Goal: Task Accomplishment & Management: Manage account settings

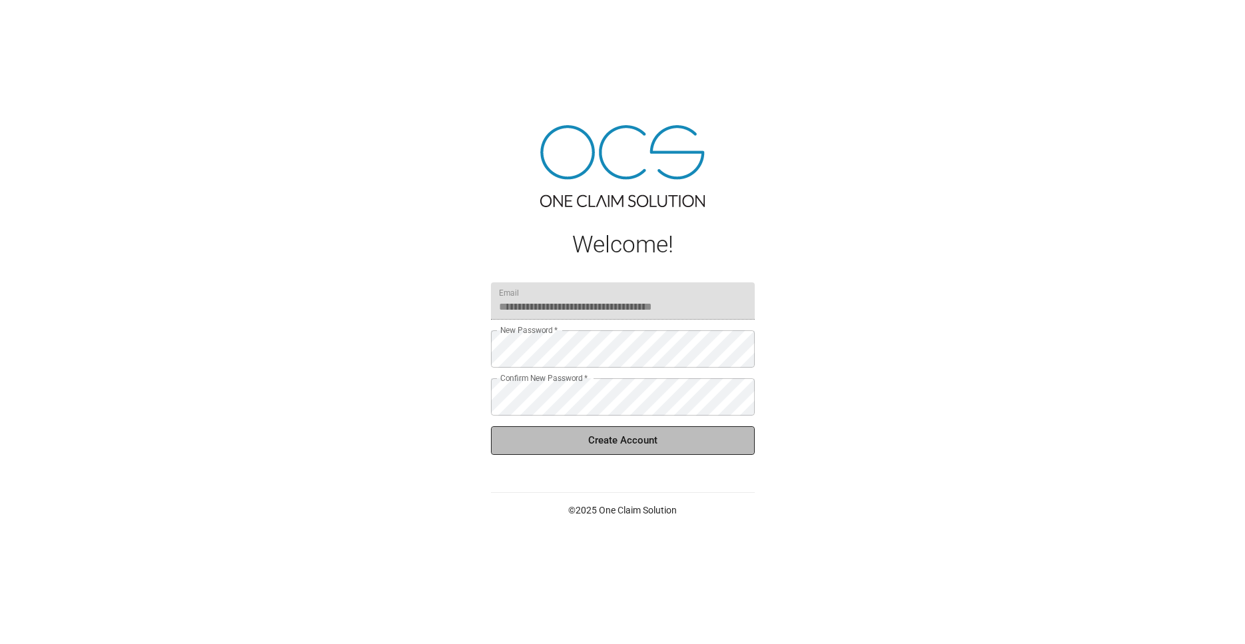
click at [627, 444] on button "Create Account" at bounding box center [623, 440] width 264 height 28
click at [614, 445] on button "Create Account" at bounding box center [623, 440] width 264 height 28
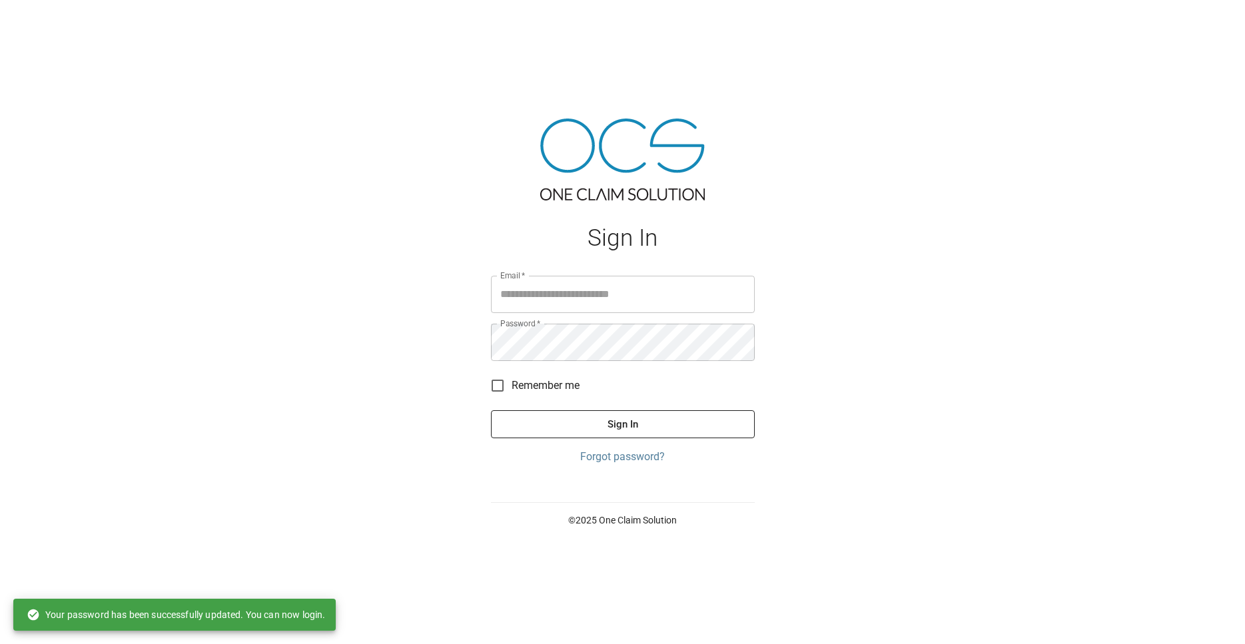
click at [410, 344] on div "Sign In Email   * Email   * Password   * Password   * Remember me Sign In Forgo…" at bounding box center [622, 322] width 1245 height 644
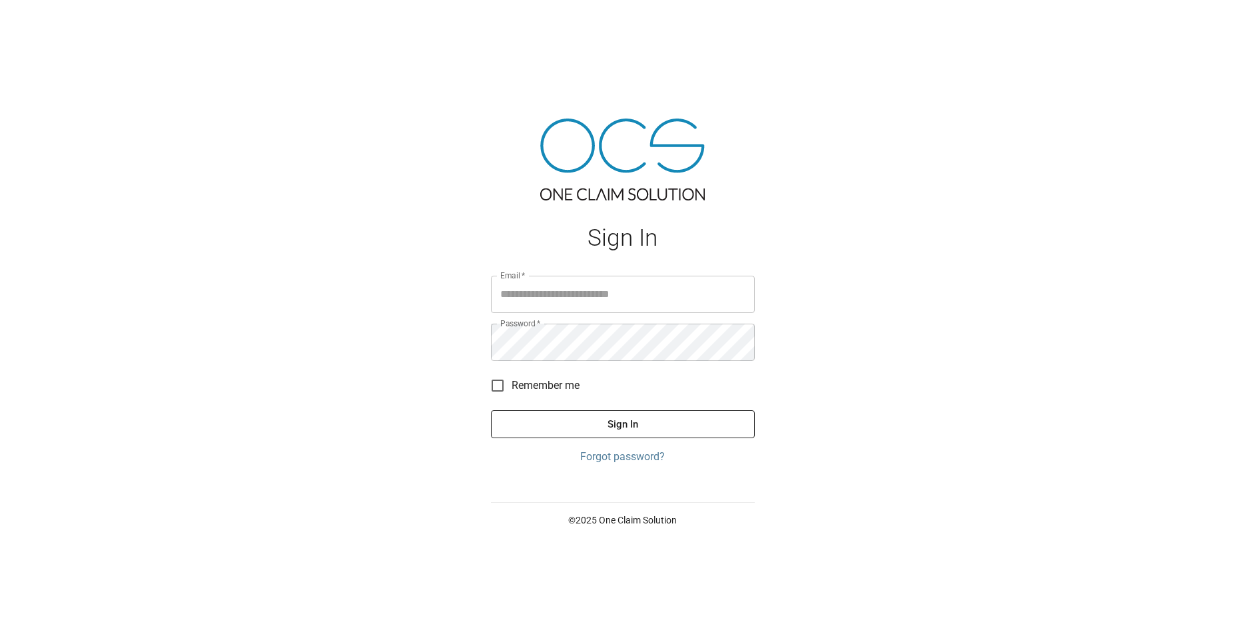
click at [578, 300] on input "Email   *" at bounding box center [623, 294] width 264 height 37
type input "**********"
click at [616, 424] on button "Sign In" at bounding box center [623, 424] width 264 height 28
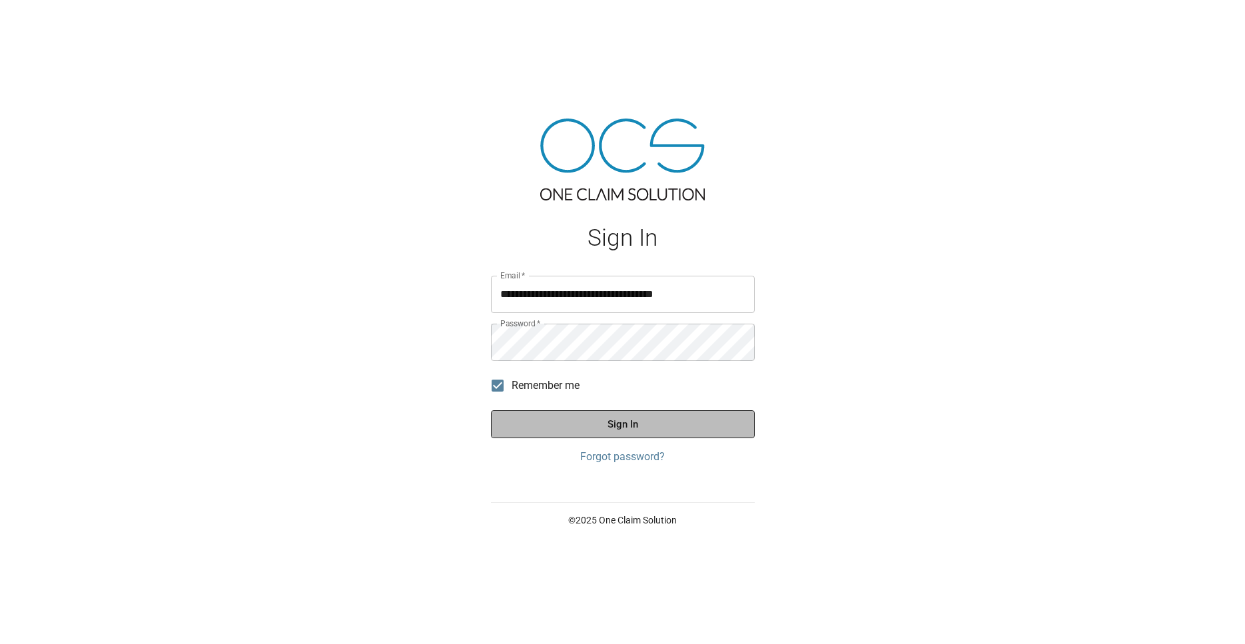
click at [619, 424] on button "Sign In" at bounding box center [623, 424] width 264 height 28
click at [625, 420] on button "Sign In" at bounding box center [623, 424] width 264 height 28
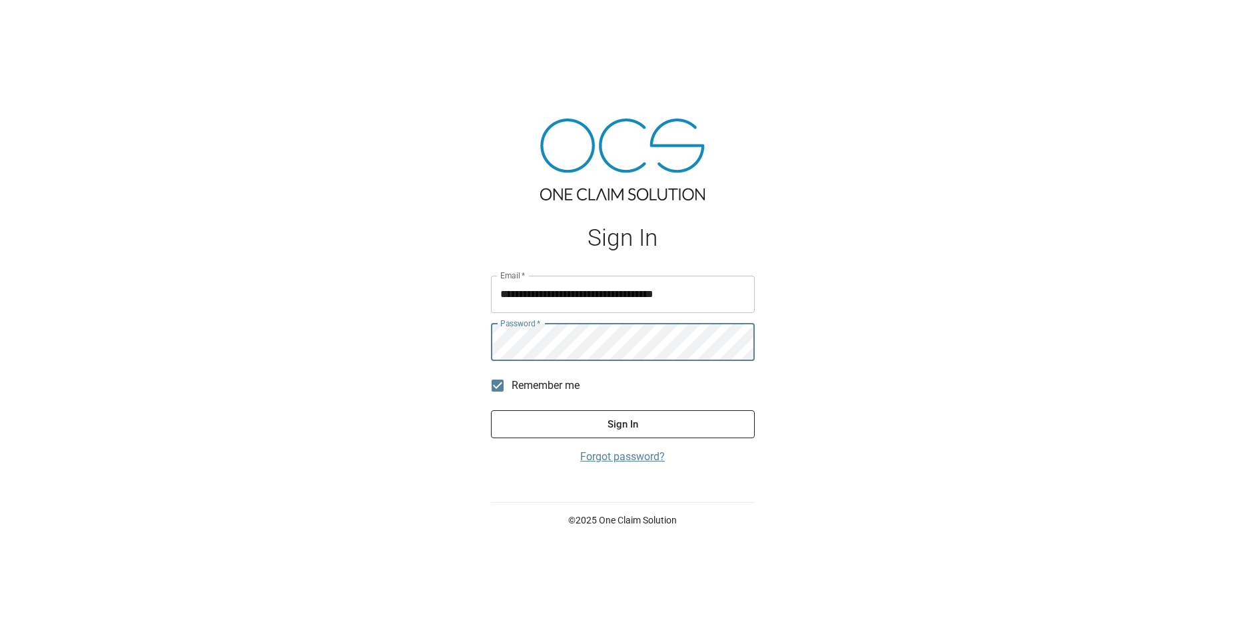
click at [612, 458] on link "Forgot password?" at bounding box center [623, 457] width 264 height 16
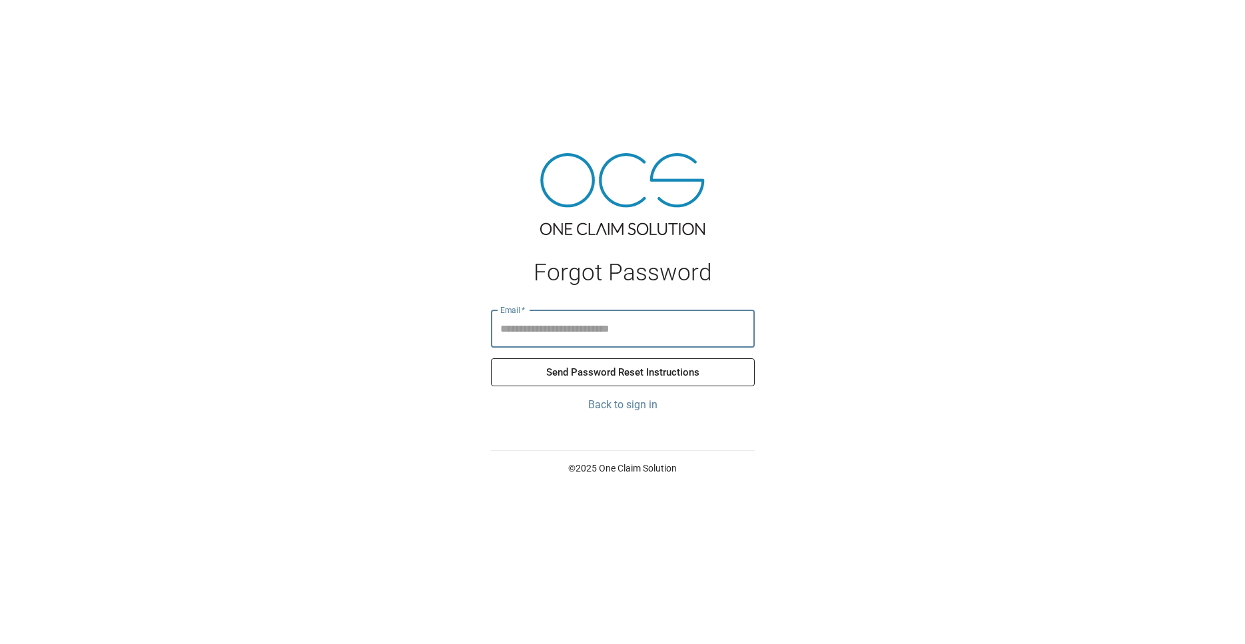
click at [615, 330] on input "Email   *" at bounding box center [623, 328] width 264 height 37
type input "**********"
click at [679, 376] on button "Send Password Reset Instructions" at bounding box center [623, 372] width 264 height 28
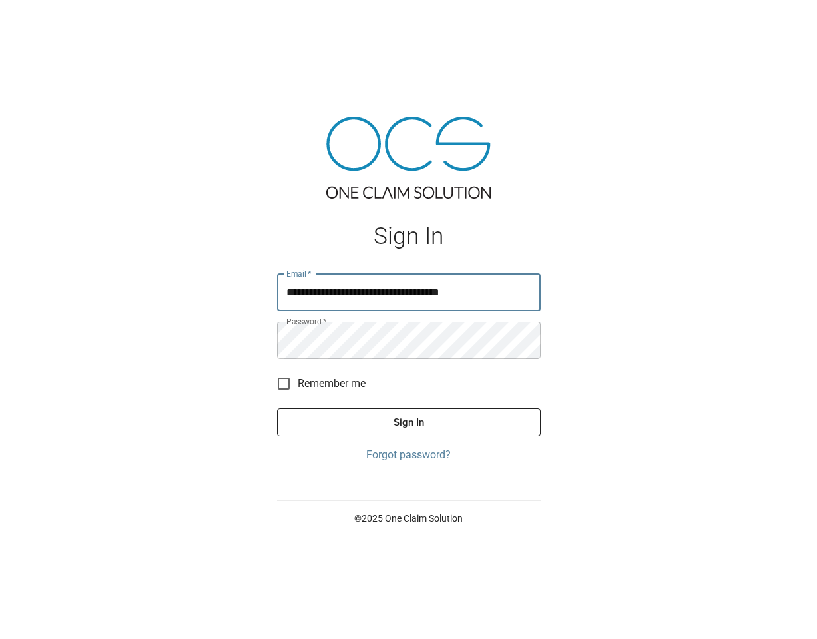
type input "**********"
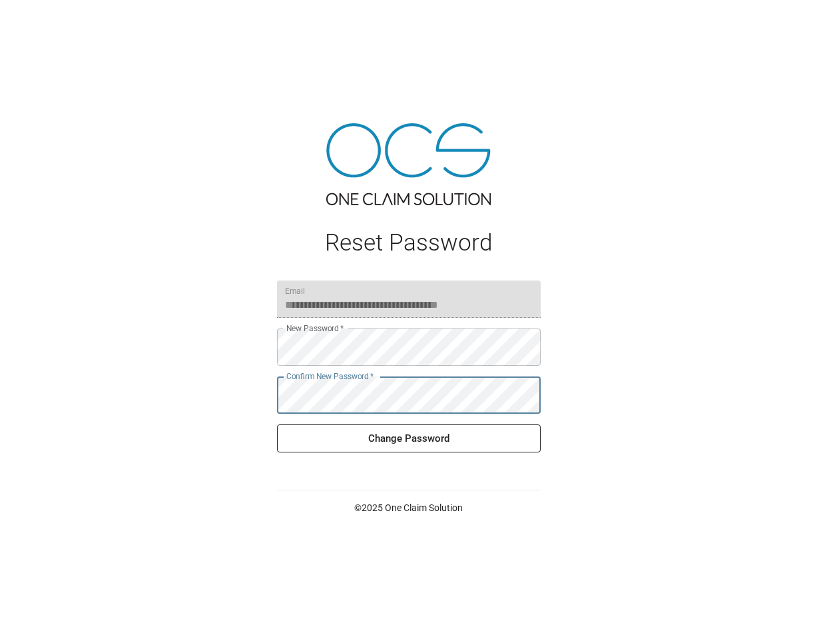
click at [416, 440] on button "Change Password" at bounding box center [409, 438] width 264 height 28
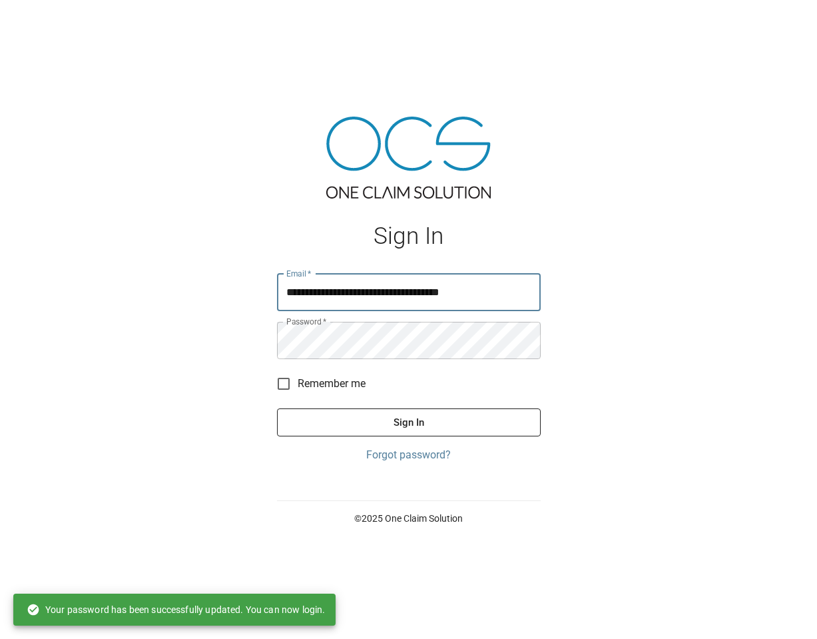
type input "**********"
click at [404, 424] on button "Sign In" at bounding box center [409, 422] width 264 height 28
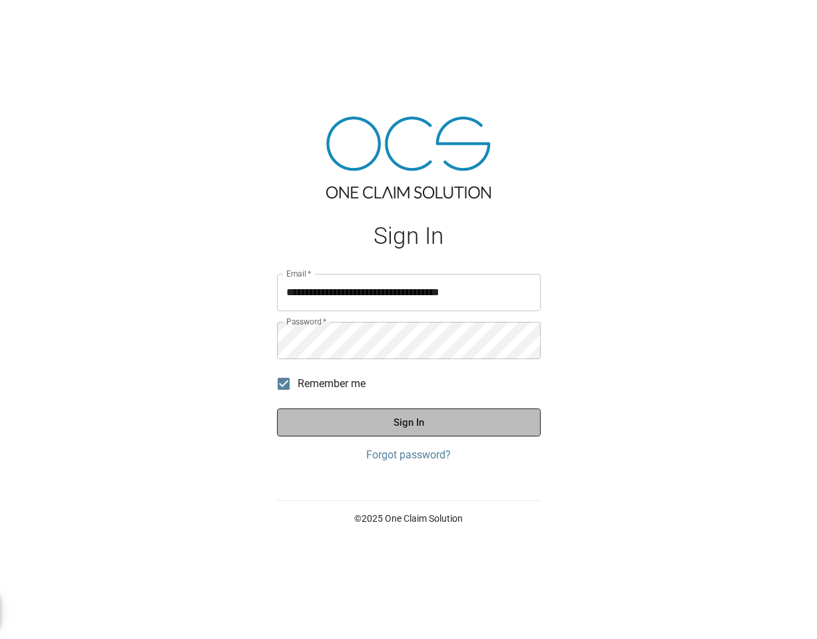
click at [410, 419] on button "Sign In" at bounding box center [409, 422] width 264 height 28
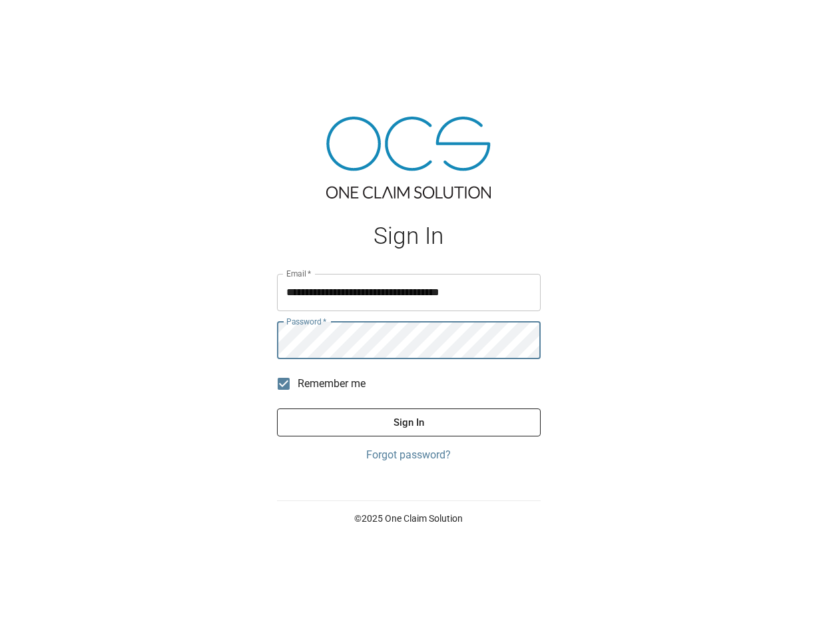
click at [482, 297] on input "**********" at bounding box center [409, 292] width 264 height 37
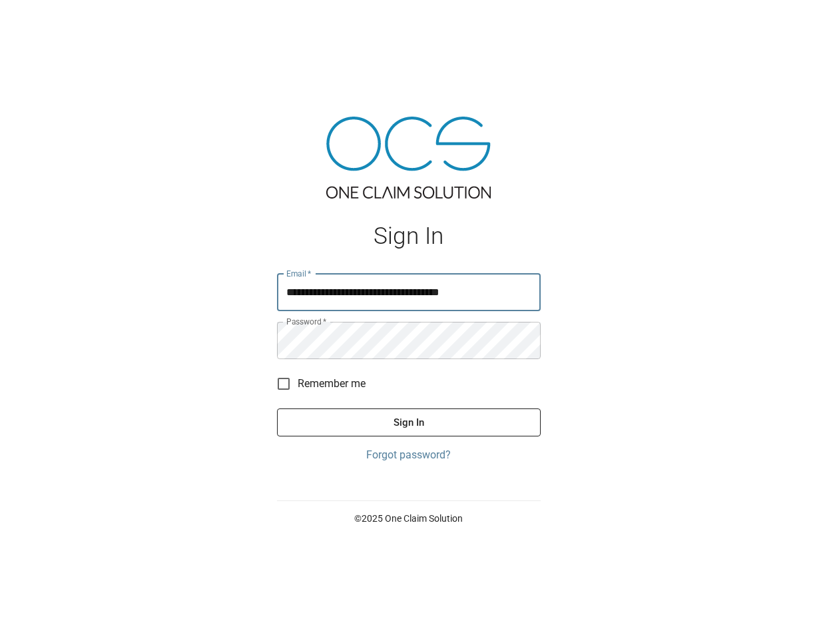
type input "**********"
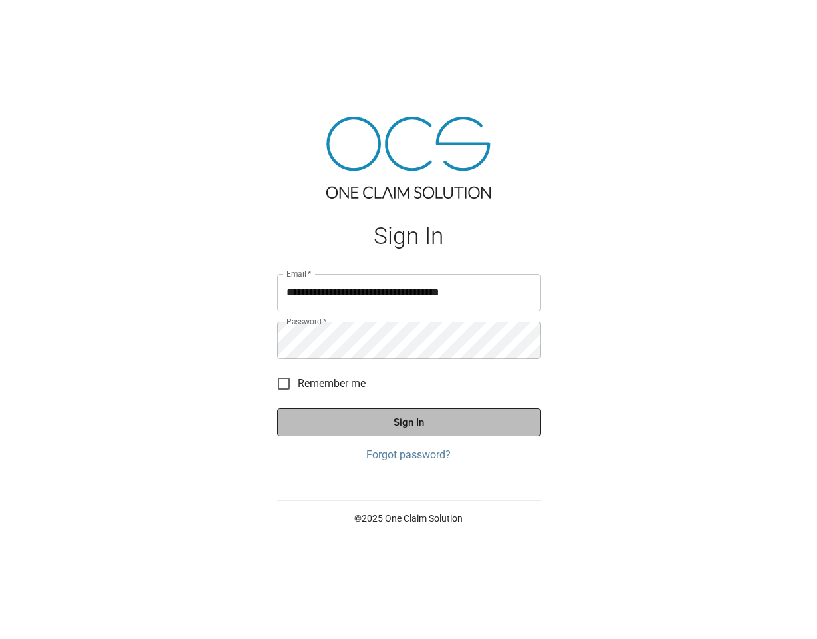
click at [416, 422] on button "Sign In" at bounding box center [409, 422] width 264 height 28
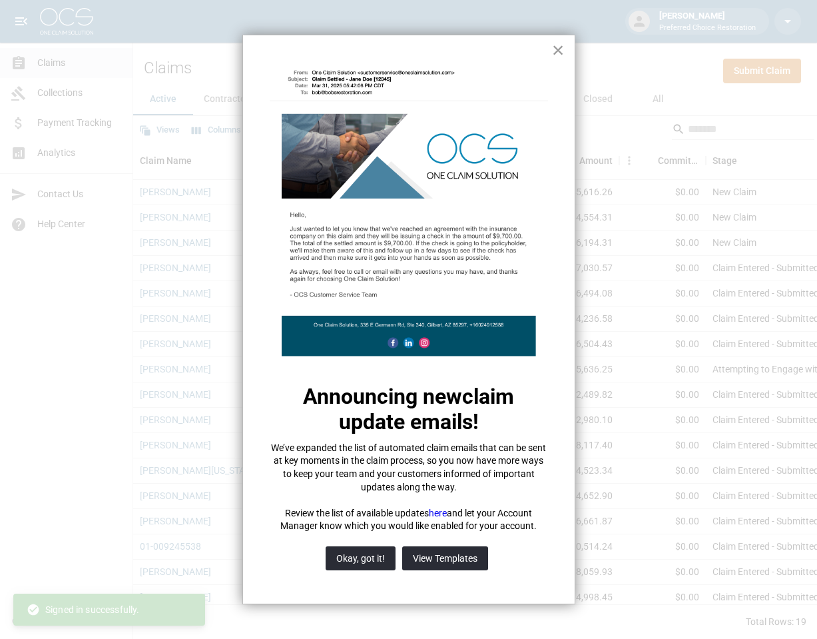
click at [562, 44] on button "×" at bounding box center [558, 49] width 13 height 21
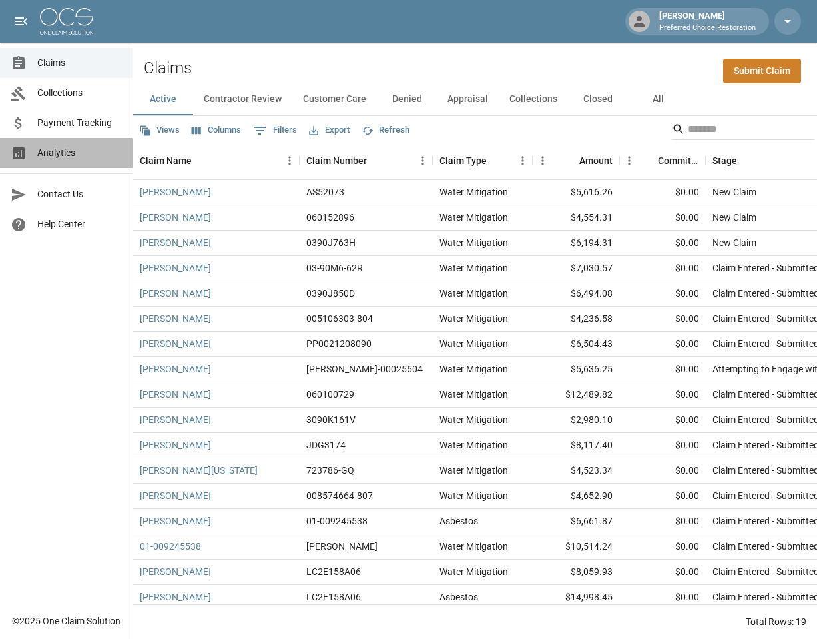
click at [51, 152] on span "Analytics" at bounding box center [79, 153] width 85 height 14
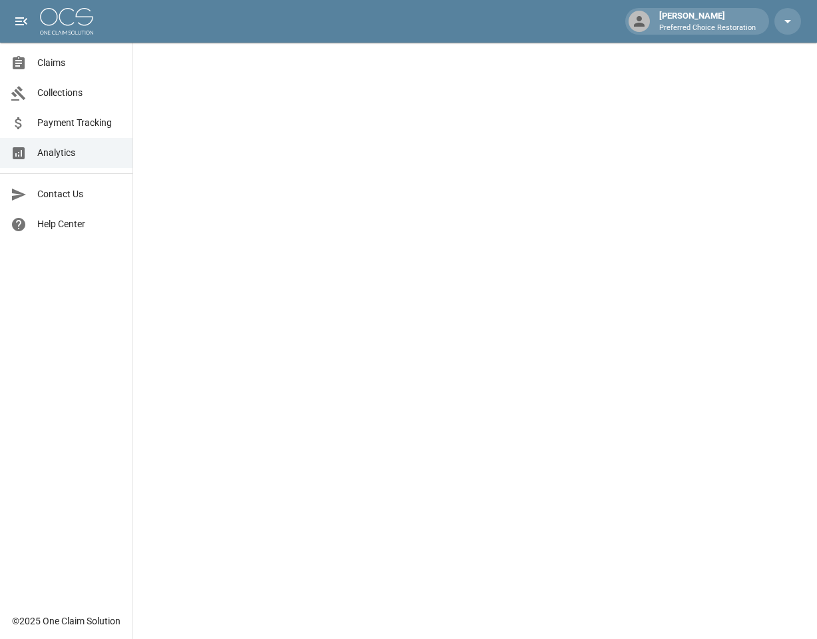
click at [55, 63] on span "Claims" at bounding box center [79, 63] width 85 height 14
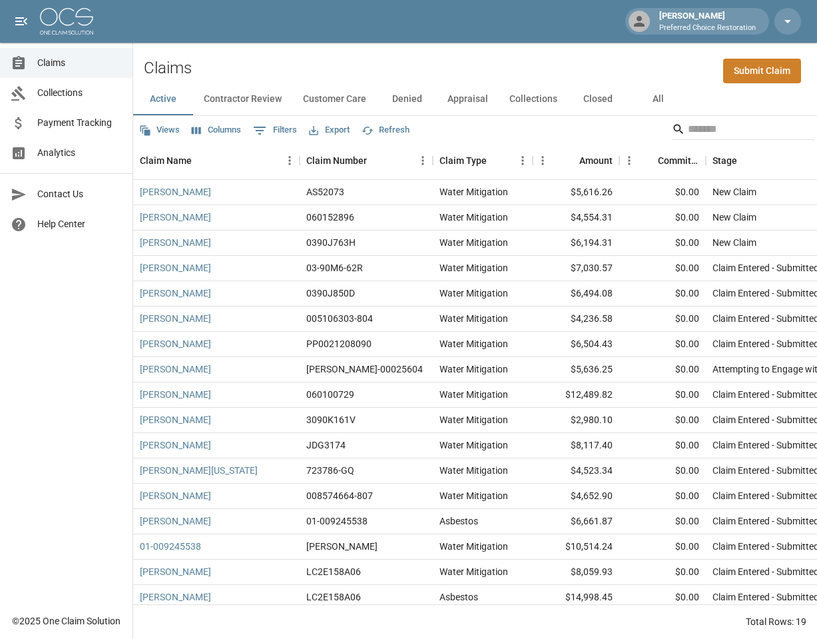
click at [225, 98] on button "Contractor Review" at bounding box center [242, 99] width 99 height 32
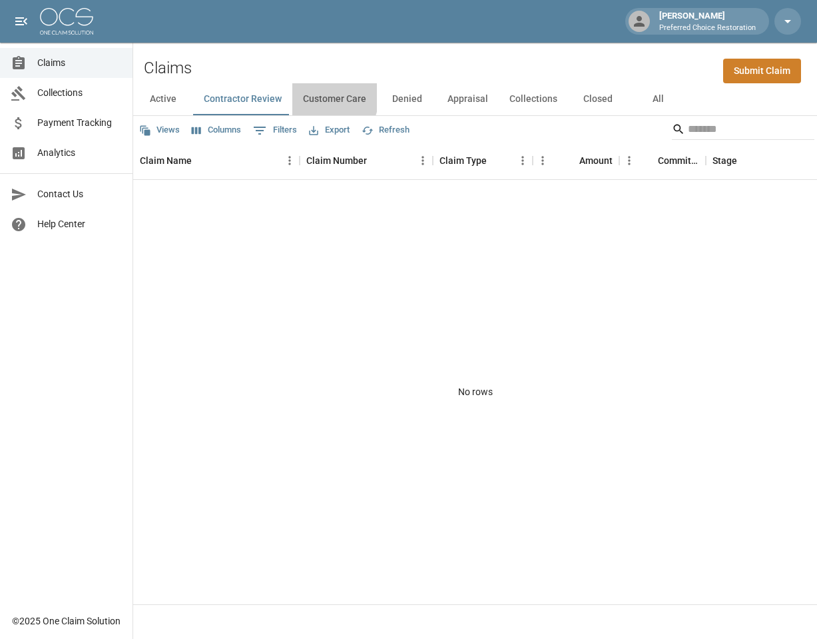
click at [321, 97] on button "Customer Care" at bounding box center [334, 99] width 85 height 32
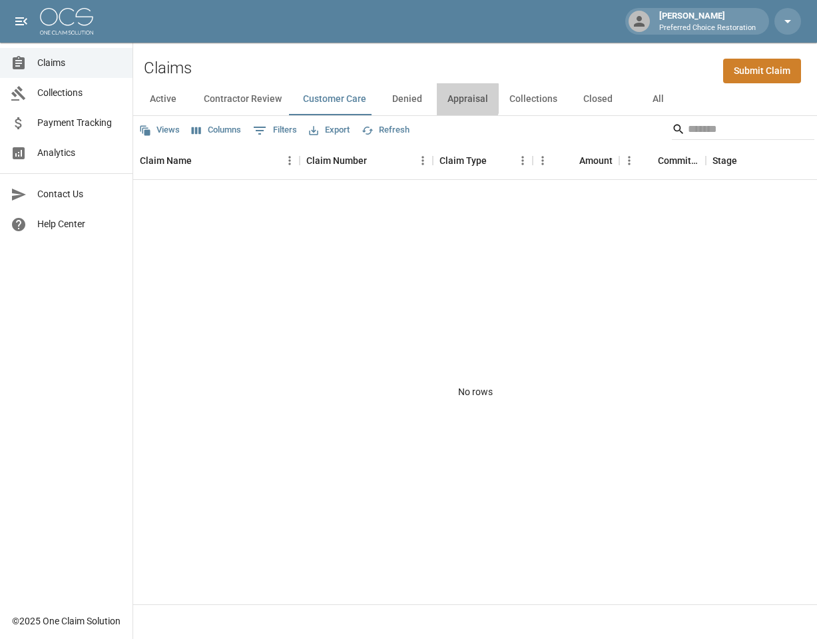
click at [456, 99] on button "Appraisal" at bounding box center [468, 99] width 62 height 32
click at [512, 99] on button "Collections" at bounding box center [533, 99] width 69 height 32
click at [583, 99] on button "Closed" at bounding box center [598, 99] width 60 height 32
click at [655, 100] on button "All" at bounding box center [658, 99] width 60 height 32
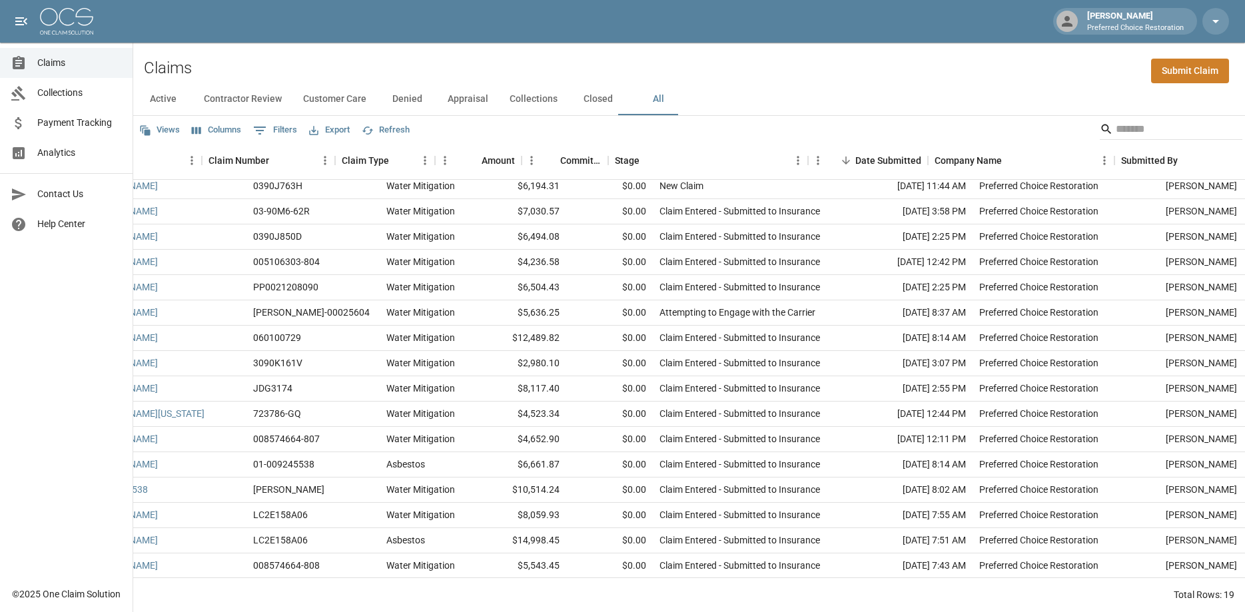
scroll to position [57, 0]
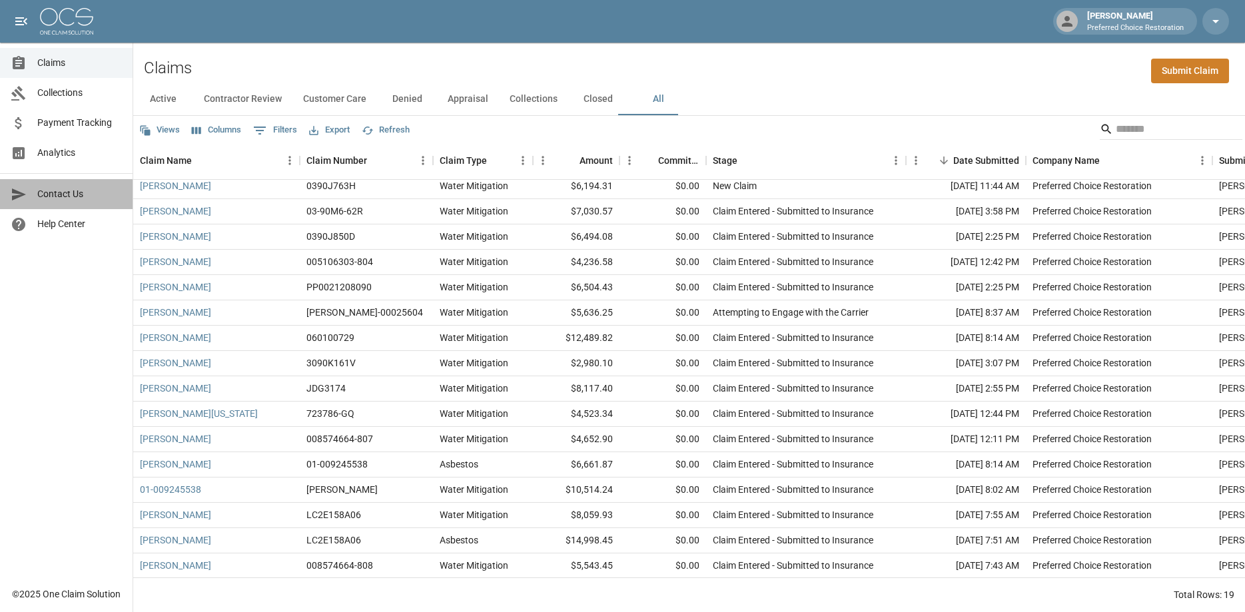
click at [57, 189] on span "Contact Us" at bounding box center [79, 194] width 85 height 14
